Goal: Task Accomplishment & Management: Use online tool/utility

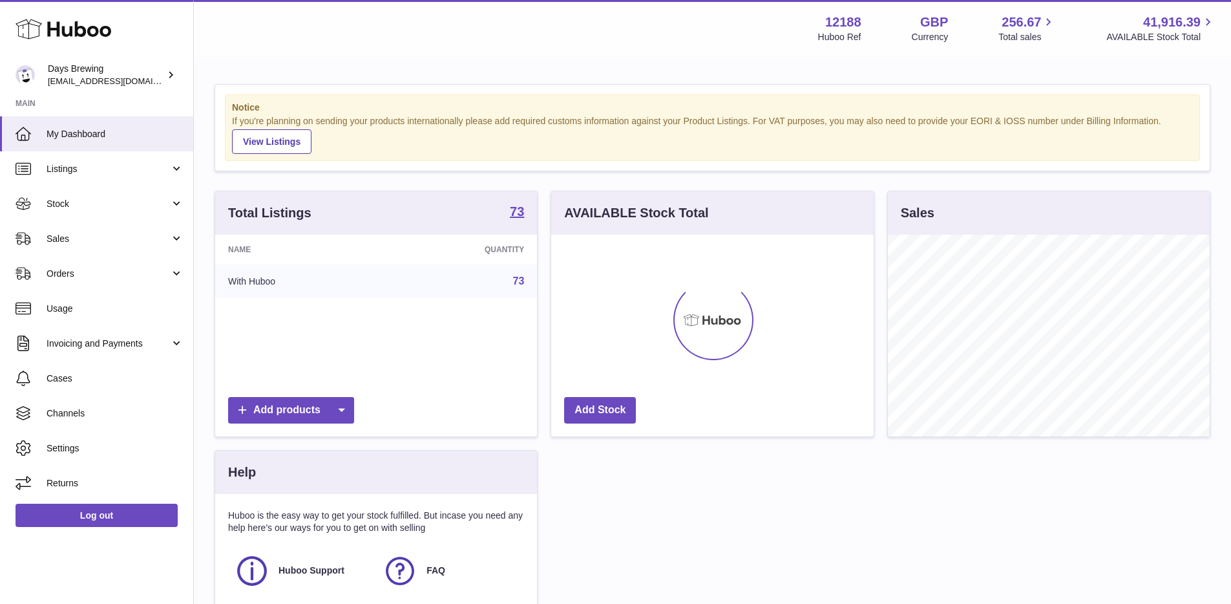
scroll to position [202, 323]
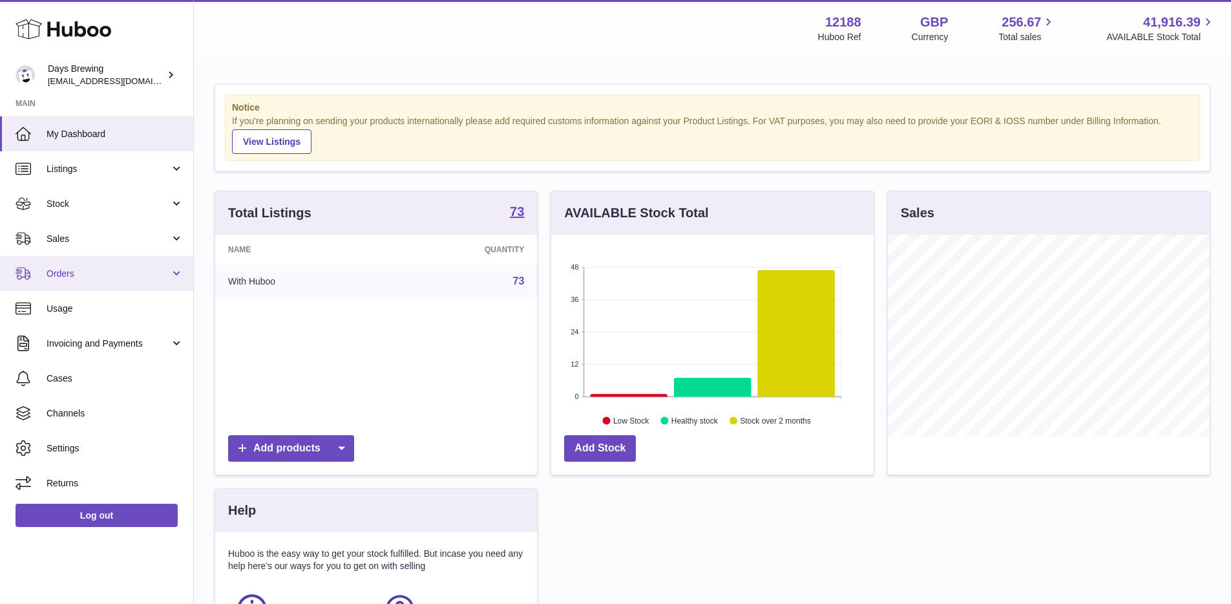
click at [123, 277] on span "Orders" at bounding box center [108, 274] width 123 height 12
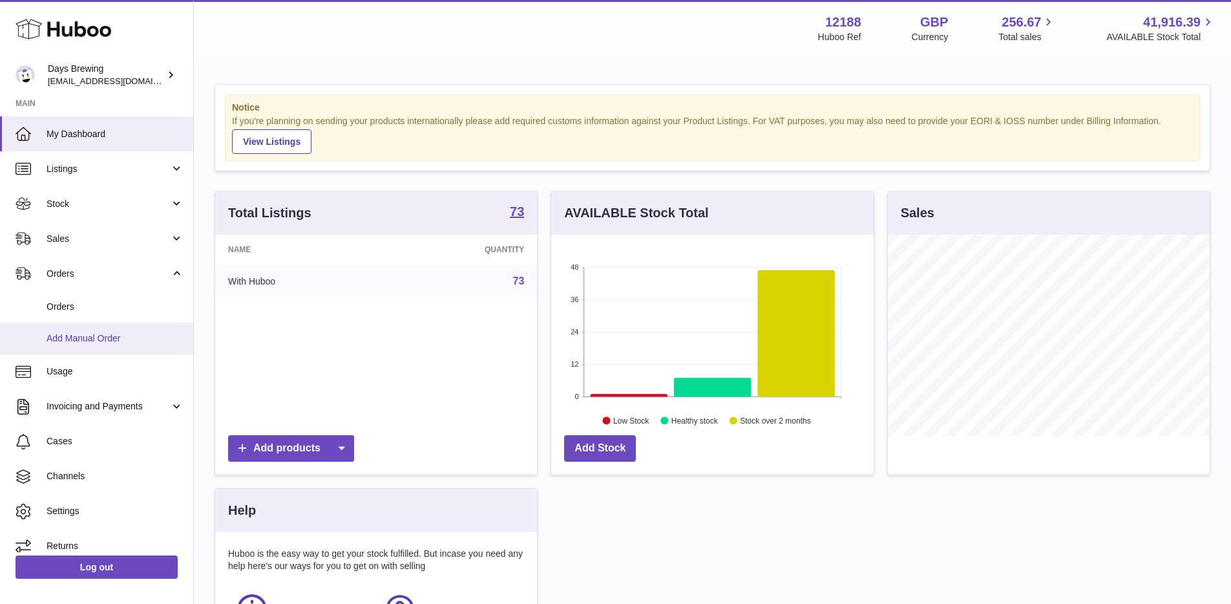
click at [95, 337] on span "Add Manual Order" at bounding box center [115, 338] width 137 height 12
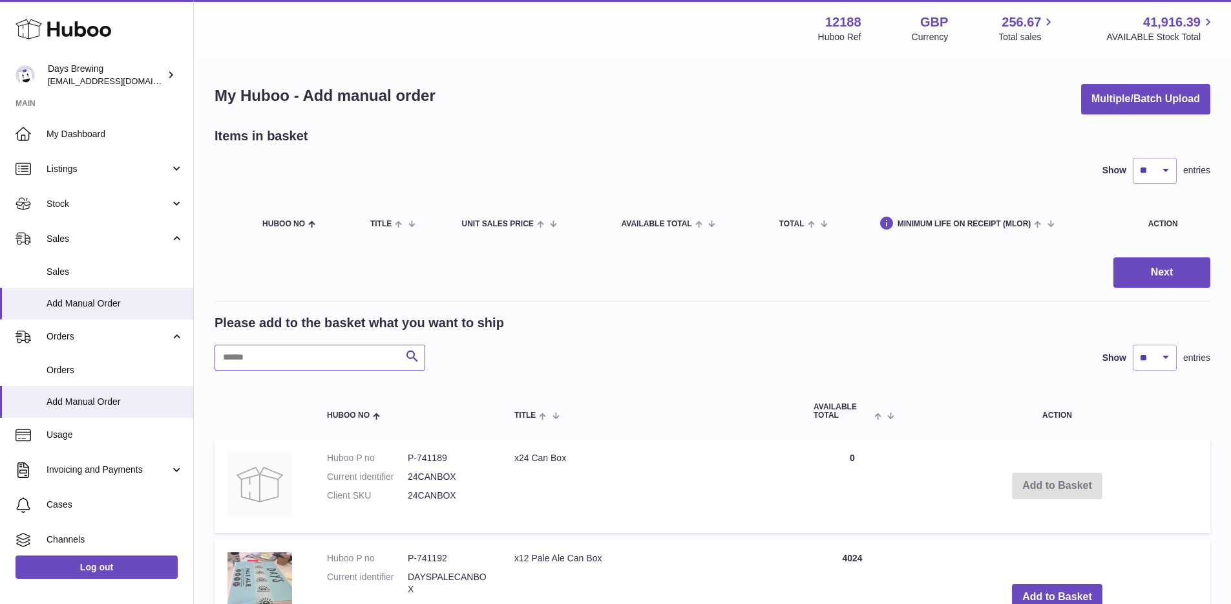
click at [308, 356] on input "text" at bounding box center [320, 358] width 211 height 26
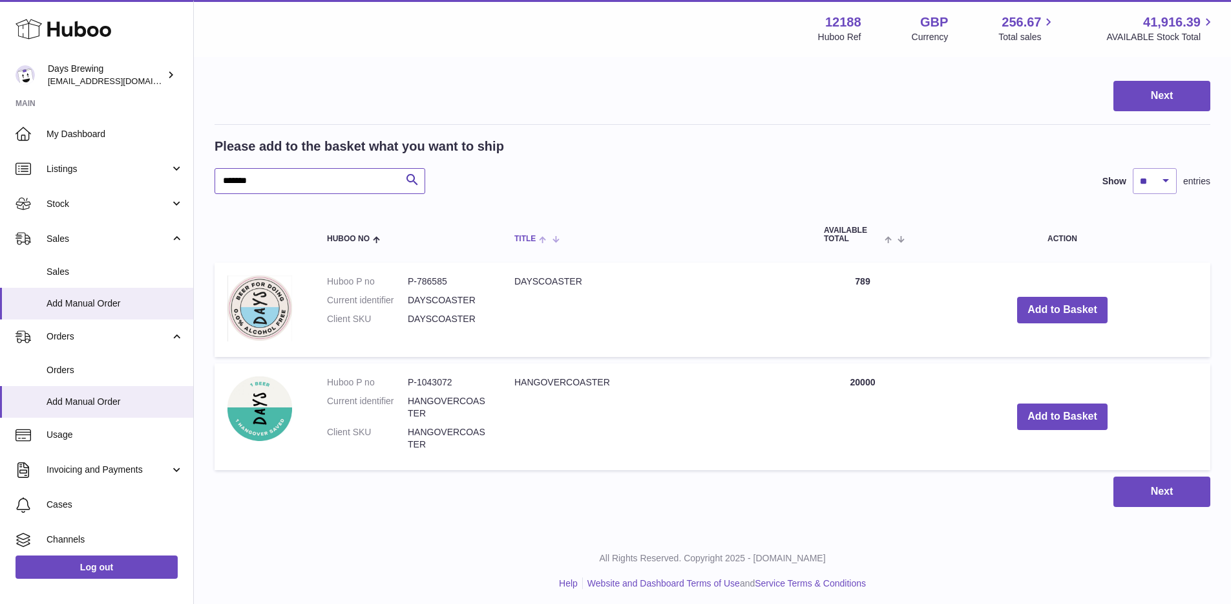
scroll to position [181, 0]
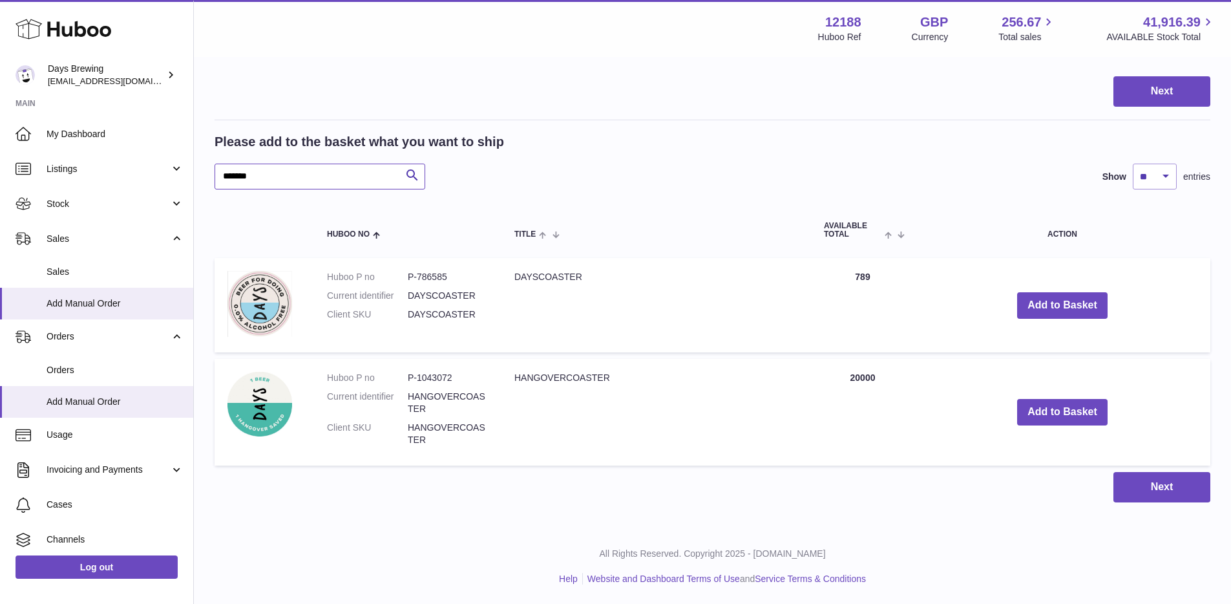
type input "*******"
drag, startPoint x: 516, startPoint y: 379, endPoint x: 634, endPoint y: 380, distance: 117.7
click at [634, 380] on td "HANGOVERCOASTER" at bounding box center [657, 412] width 310 height 106
click at [635, 382] on td "HANGOVERCOASTER" at bounding box center [657, 412] width 310 height 106
drag, startPoint x: 877, startPoint y: 380, endPoint x: 811, endPoint y: 378, distance: 66.0
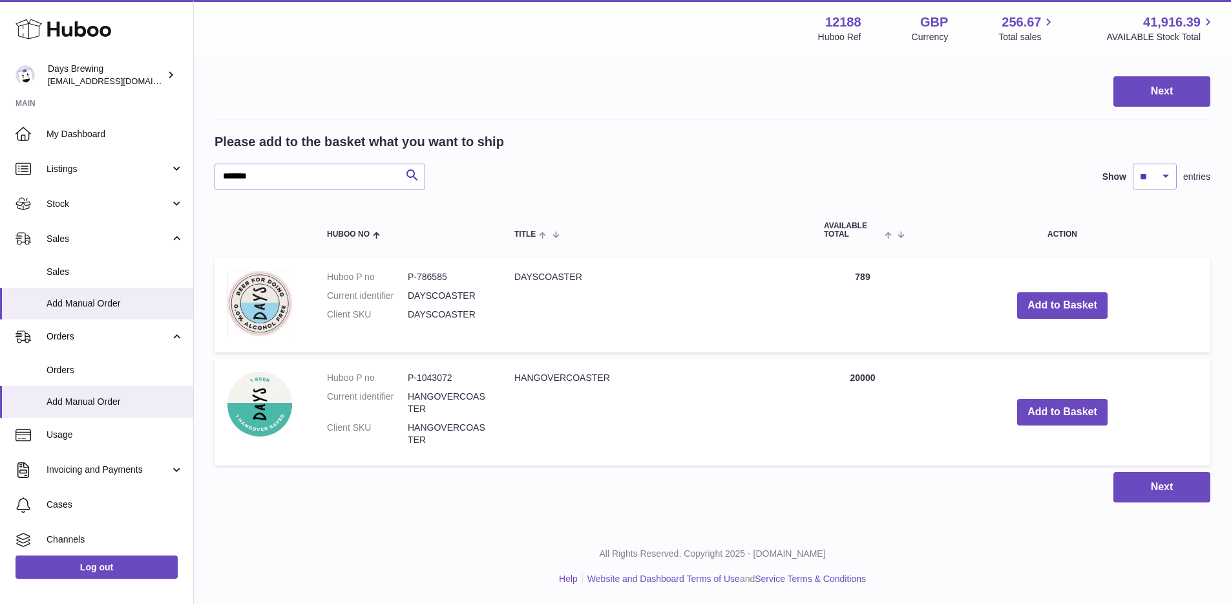
click at [811, 378] on td "Quantity 20000" at bounding box center [862, 412] width 103 height 106
drag, startPoint x: 323, startPoint y: 379, endPoint x: 549, endPoint y: 450, distance: 237.0
click at [549, 450] on tr "Huboo P no P-1043072 Current identifier HANGOVERCOASTER Client SKU HANGOVERCOAS…" at bounding box center [713, 412] width 996 height 106
click at [549, 450] on td "HANGOVERCOASTER" at bounding box center [657, 412] width 310 height 106
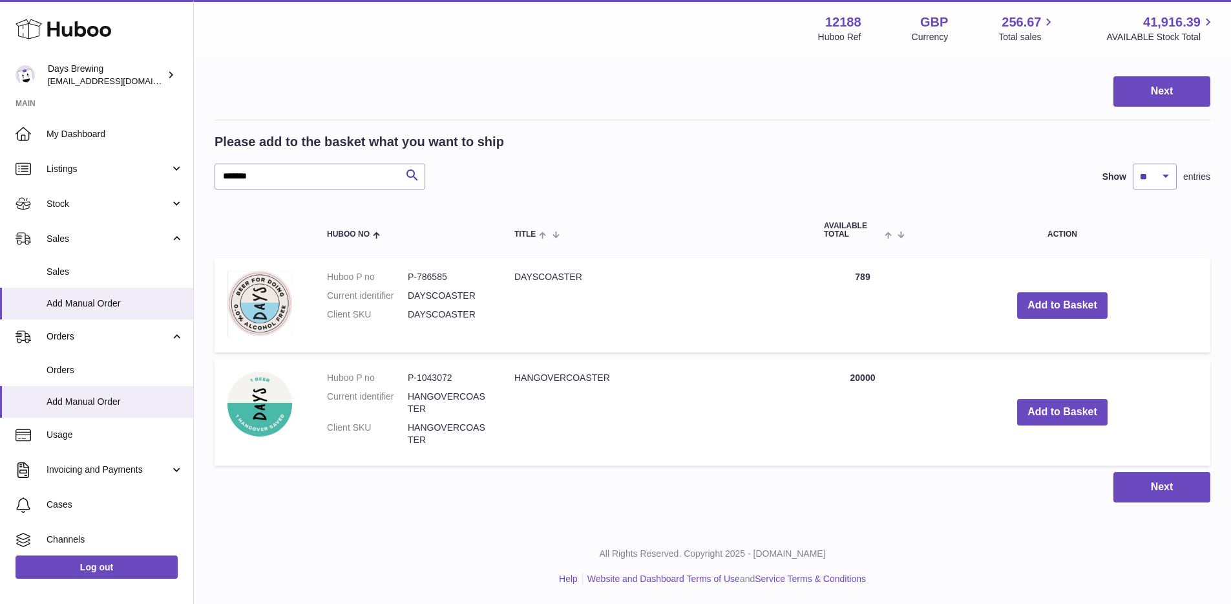
drag, startPoint x: 511, startPoint y: 380, endPoint x: 655, endPoint y: 378, distance: 144.8
click at [655, 378] on td "HANGOVERCOASTER" at bounding box center [657, 412] width 310 height 106
drag, startPoint x: 600, startPoint y: 378, endPoint x: 492, endPoint y: 381, distance: 108.0
click at [492, 381] on tr "Huboo P no P-1043072 Current identifier HANGOVERCOASTER Client SKU HANGOVERCOAS…" at bounding box center [713, 412] width 996 height 106
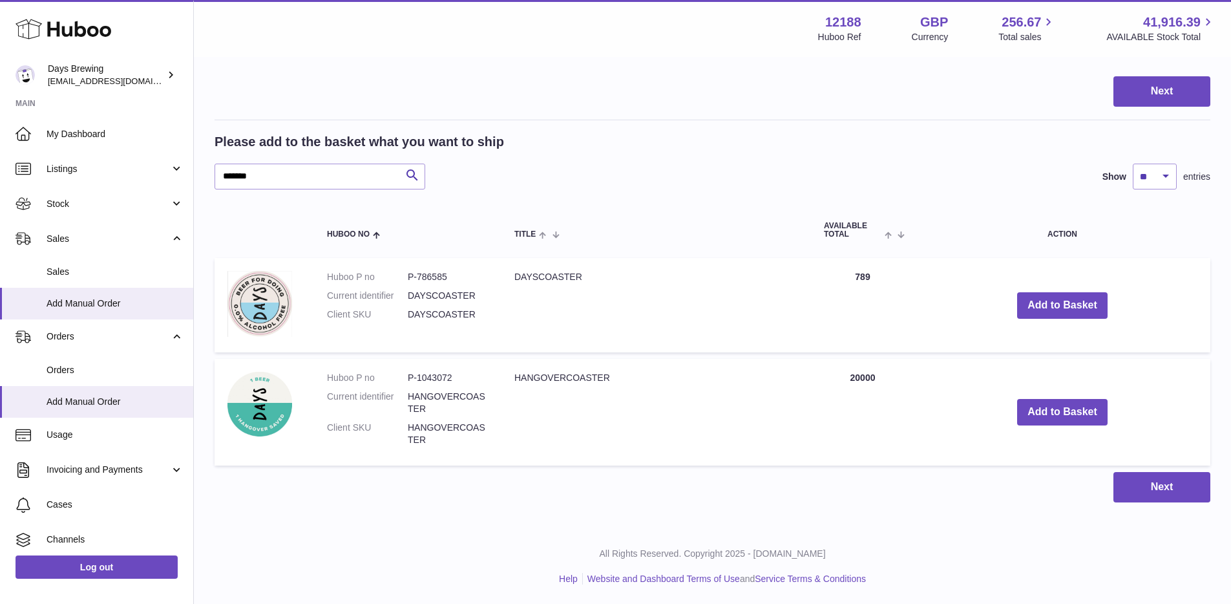
click at [569, 383] on td "HANGOVERCOASTER" at bounding box center [657, 412] width 310 height 106
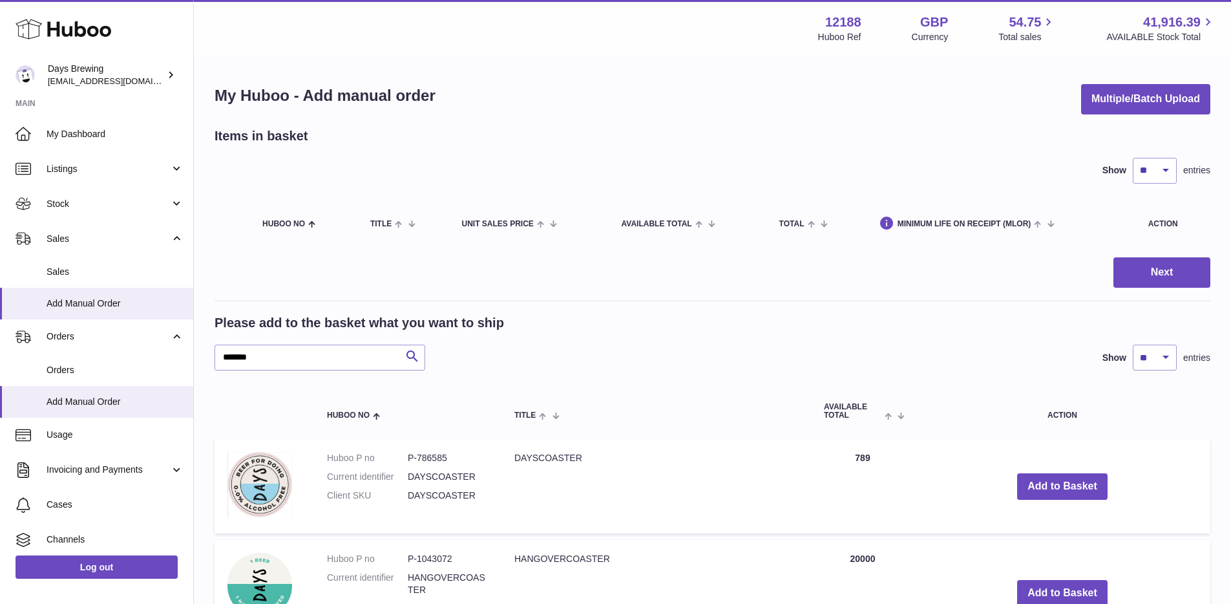
click at [556, 211] on th "Unit Sales Price" at bounding box center [529, 222] width 160 height 38
